Goal: Obtain resource: Download file/media

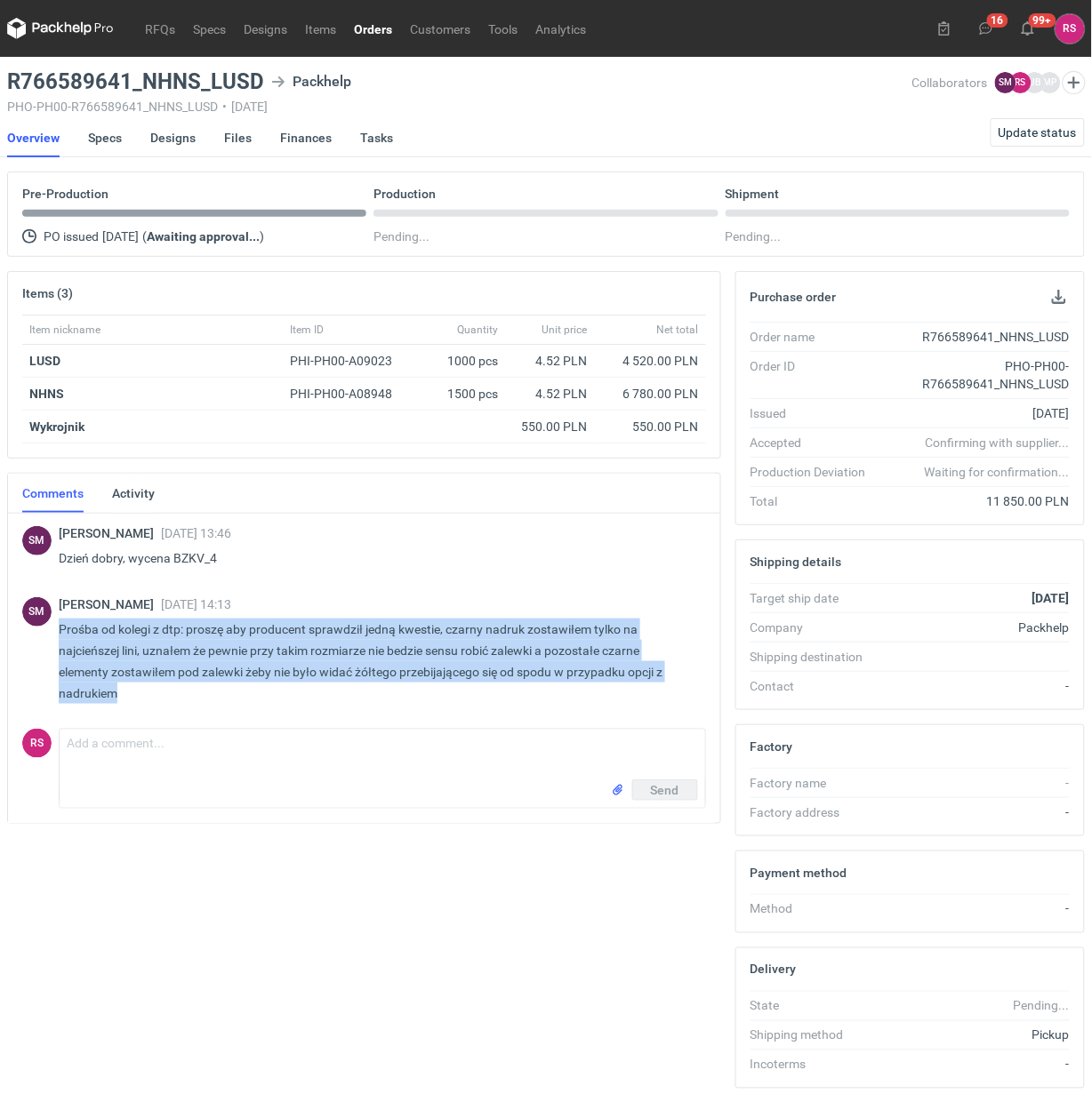
drag, startPoint x: 59, startPoint y: 629, endPoint x: 252, endPoint y: 696, distance: 204.3
click at [252, 696] on p "Prośba od kolegi z dtp: proszę aby producent sprawdził jedną kwestie, czarny na…" at bounding box center [375, 661] width 633 height 85
copy p "Prośba od kolegi z dtp: proszę aby producent sprawdził jedną kwestie, czarny na…"
click at [444, 561] on p "Dzień dobry, wycena BZKV_4" at bounding box center [375, 558] width 633 height 21
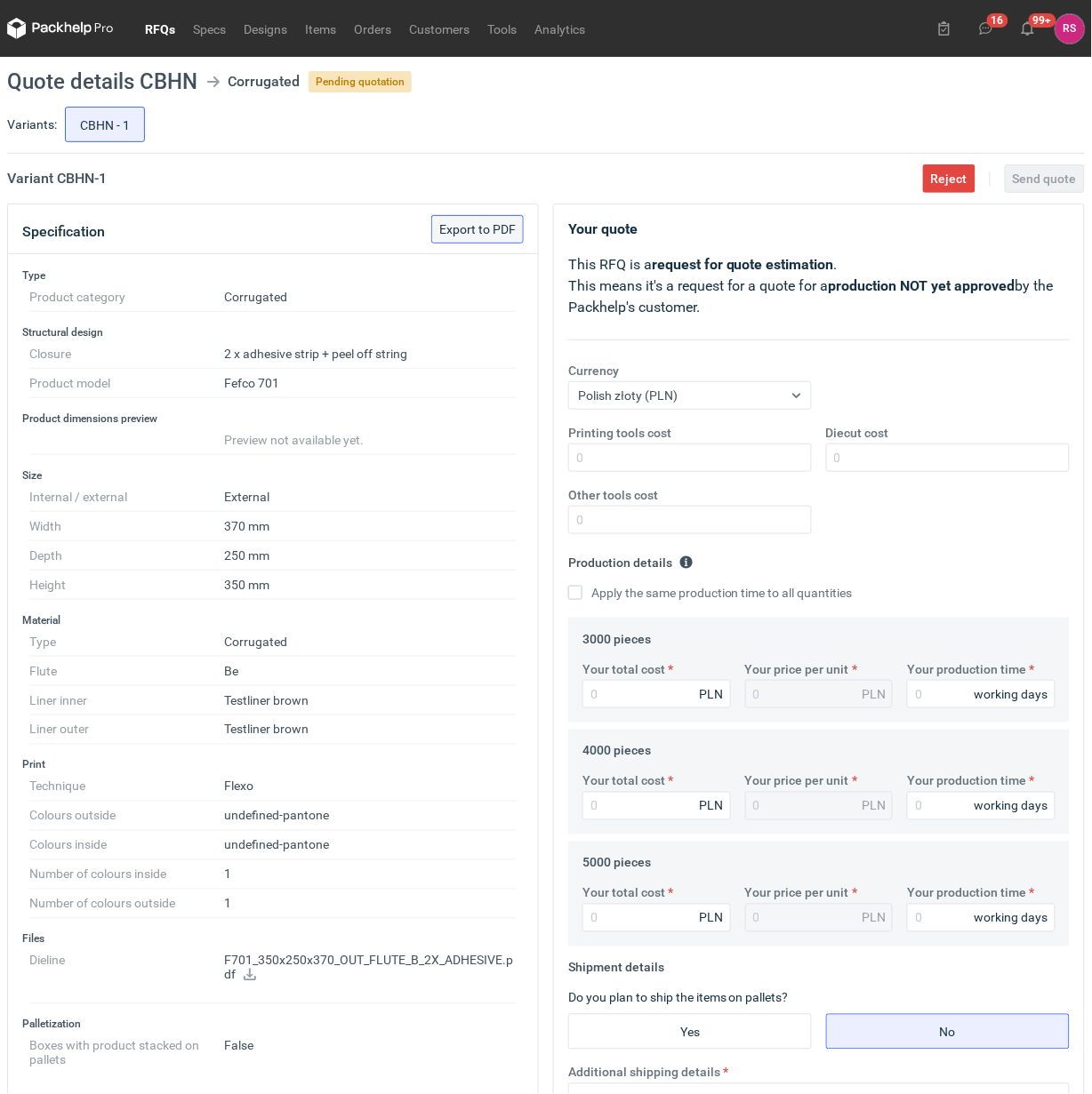
click at [477, 231] on span "Export to PDF" at bounding box center [477, 229] width 76 height 13
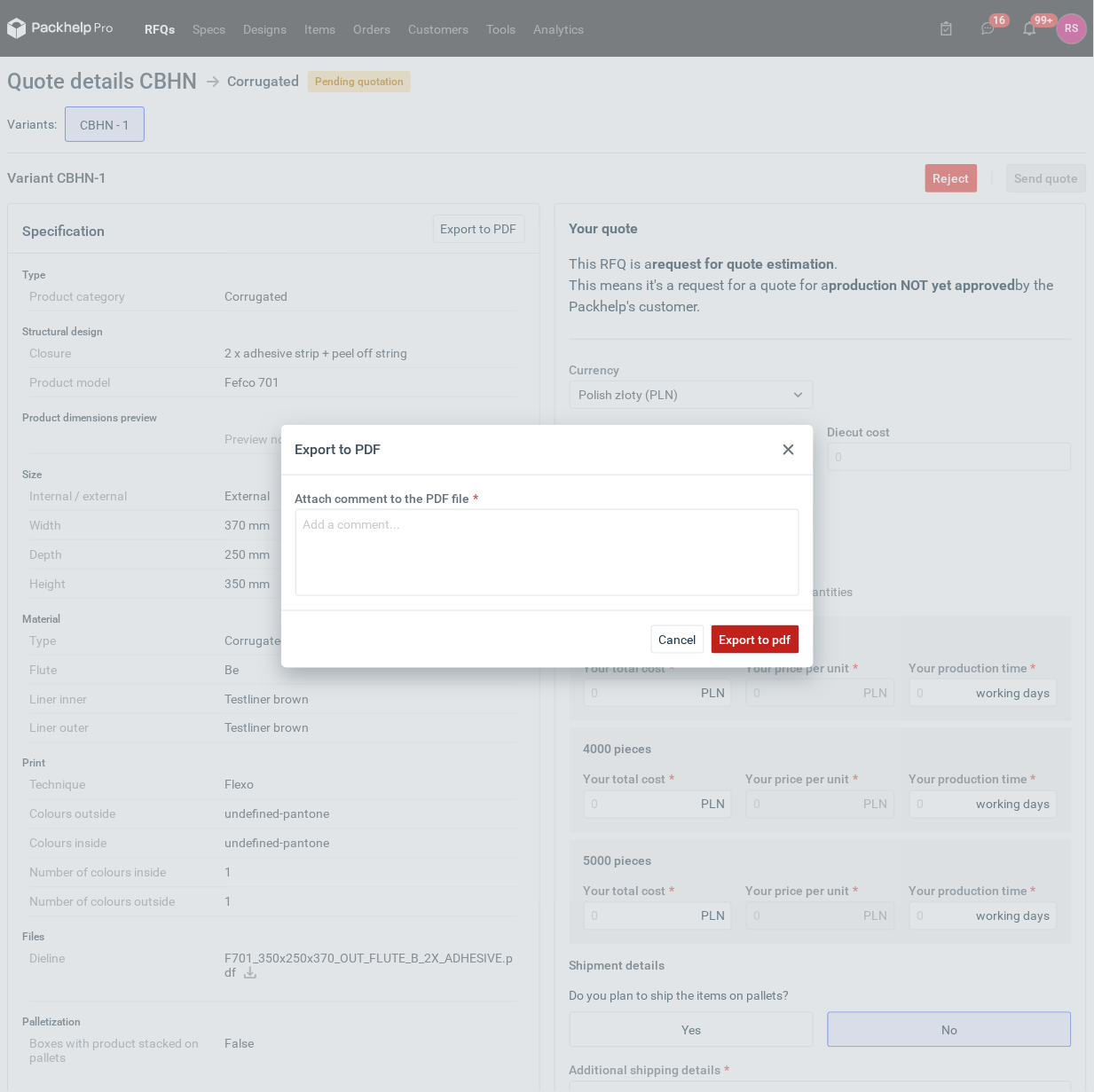
click at [742, 633] on span "Export to pdf" at bounding box center [756, 639] width 72 height 13
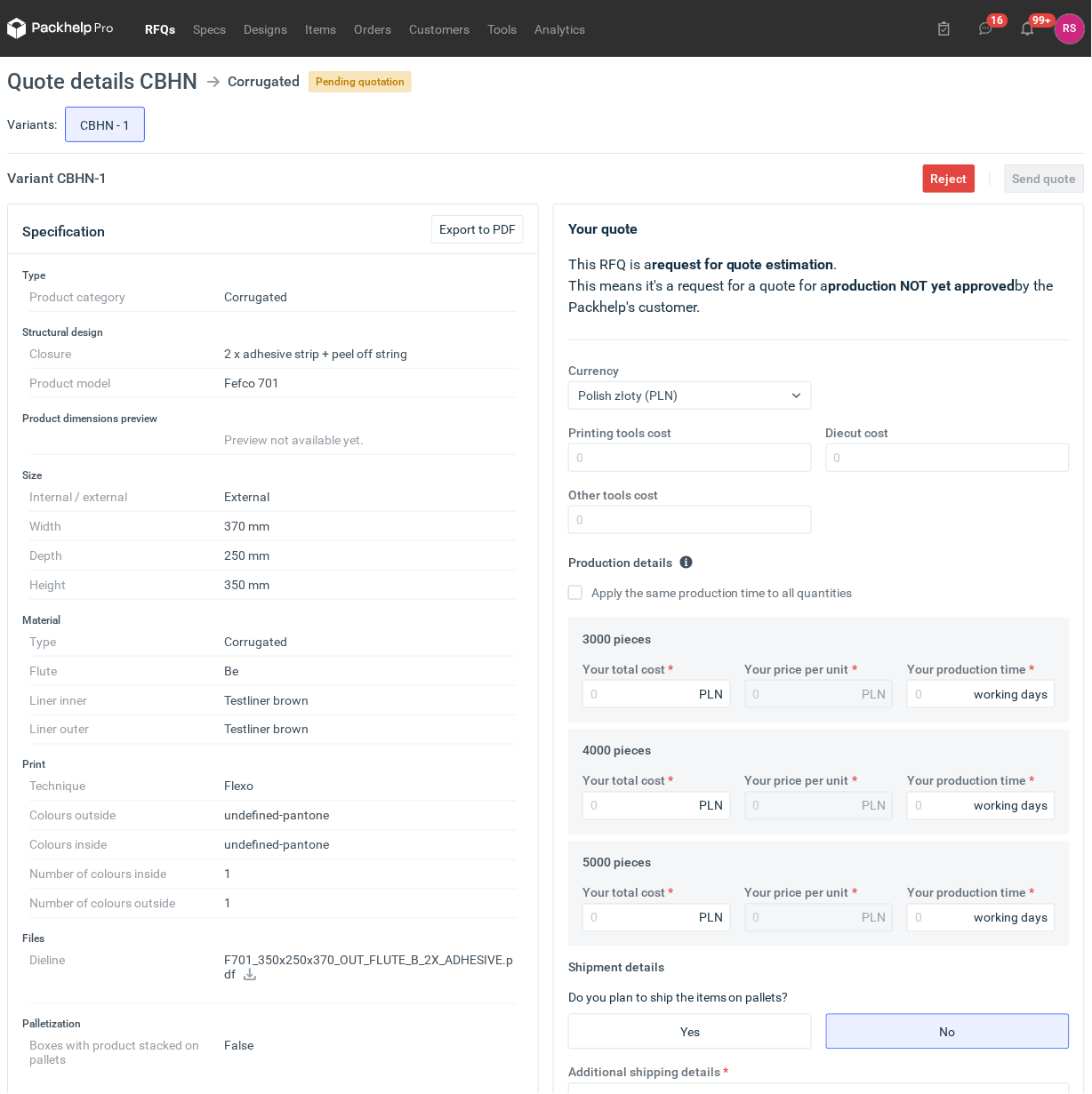
click at [250, 979] on icon at bounding box center [250, 975] width 13 height 13
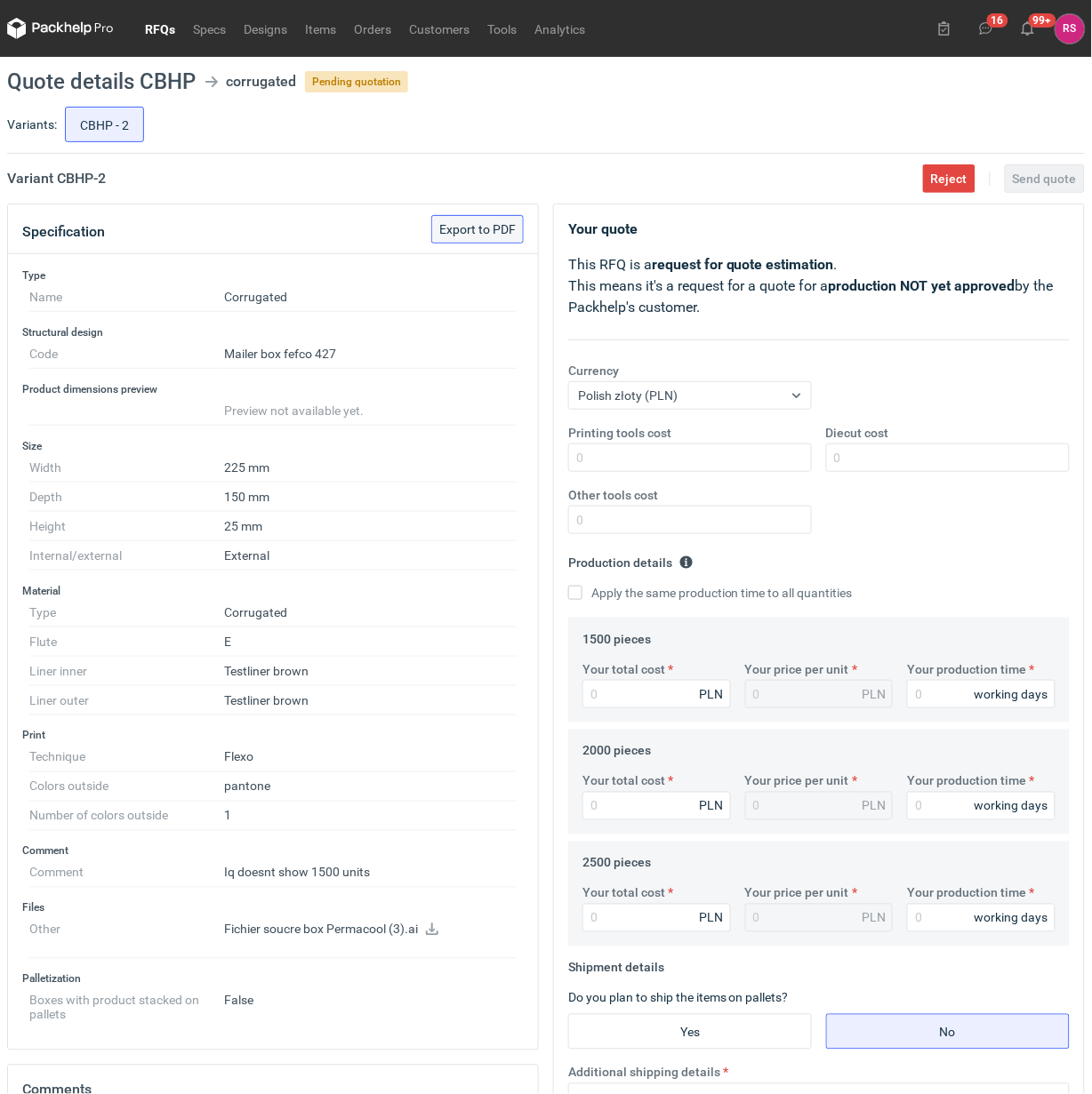
click at [475, 229] on span "Export to PDF" at bounding box center [477, 229] width 76 height 13
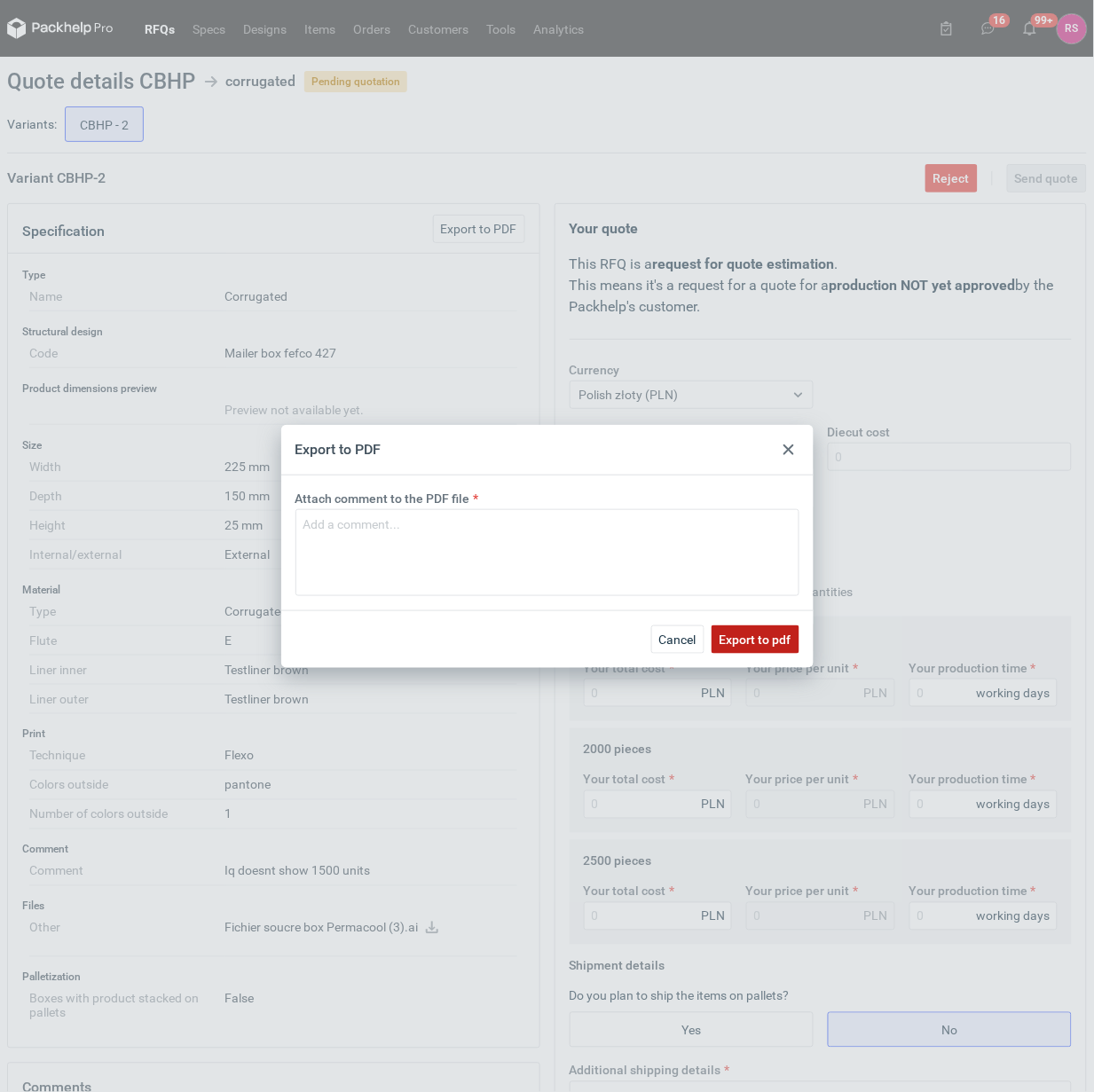
click at [745, 643] on span "Export to pdf" at bounding box center [756, 639] width 72 height 13
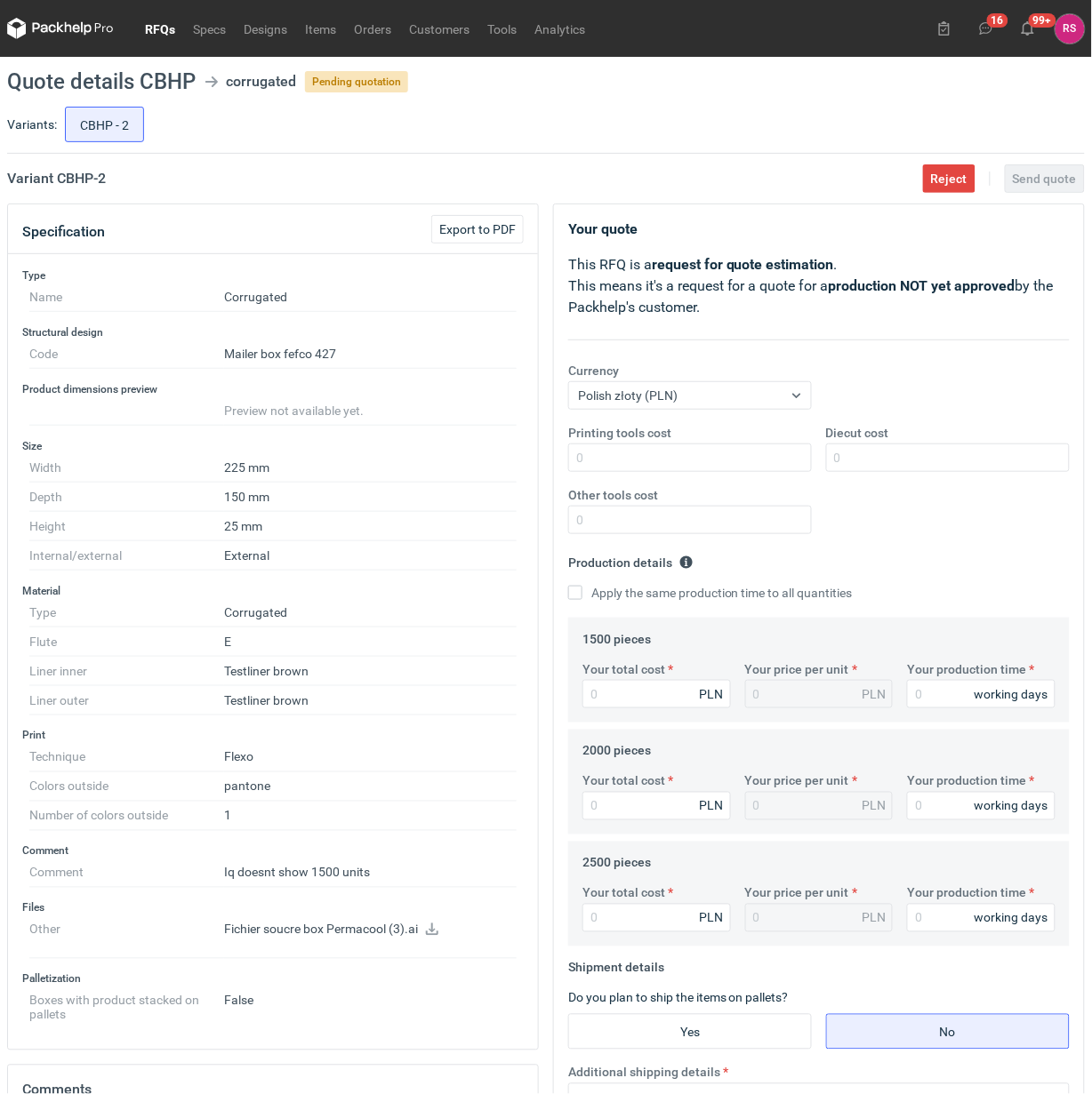
click at [433, 933] on icon at bounding box center [431, 929] width 13 height 13
